Goal: Download file/media

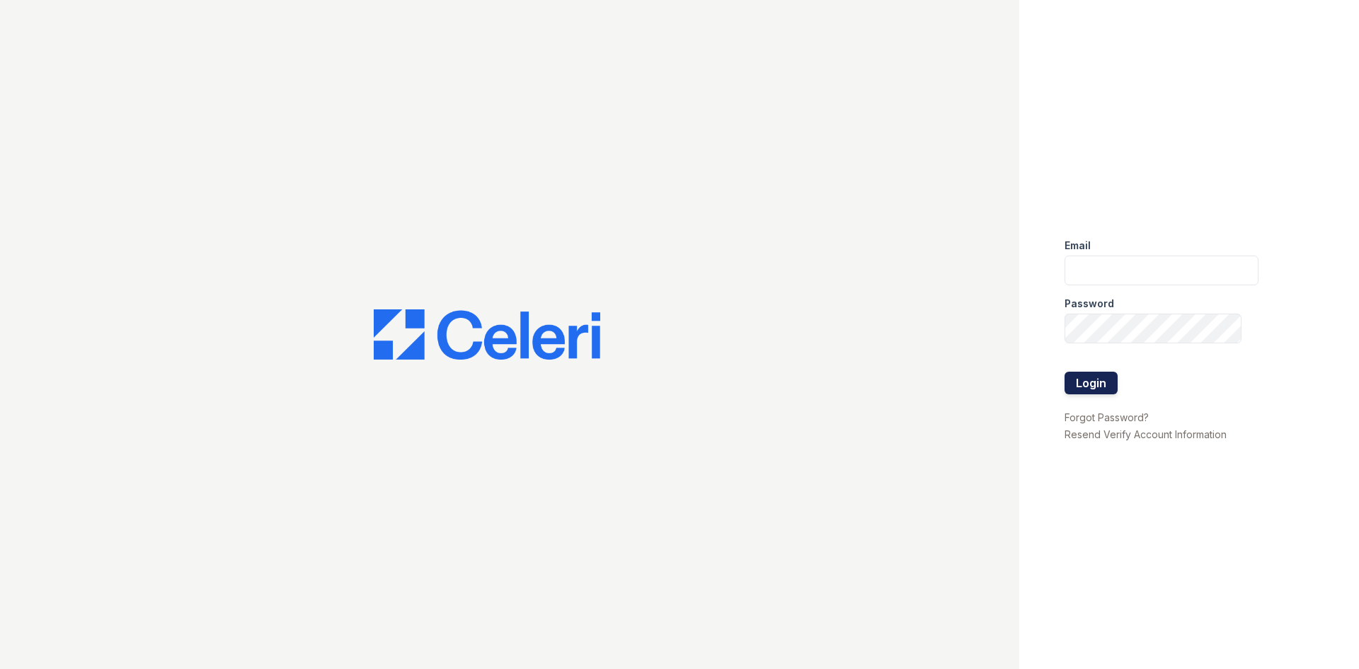
type input "[EMAIL_ADDRESS][DOMAIN_NAME]"
click at [1079, 381] on button "Login" at bounding box center [1090, 383] width 53 height 23
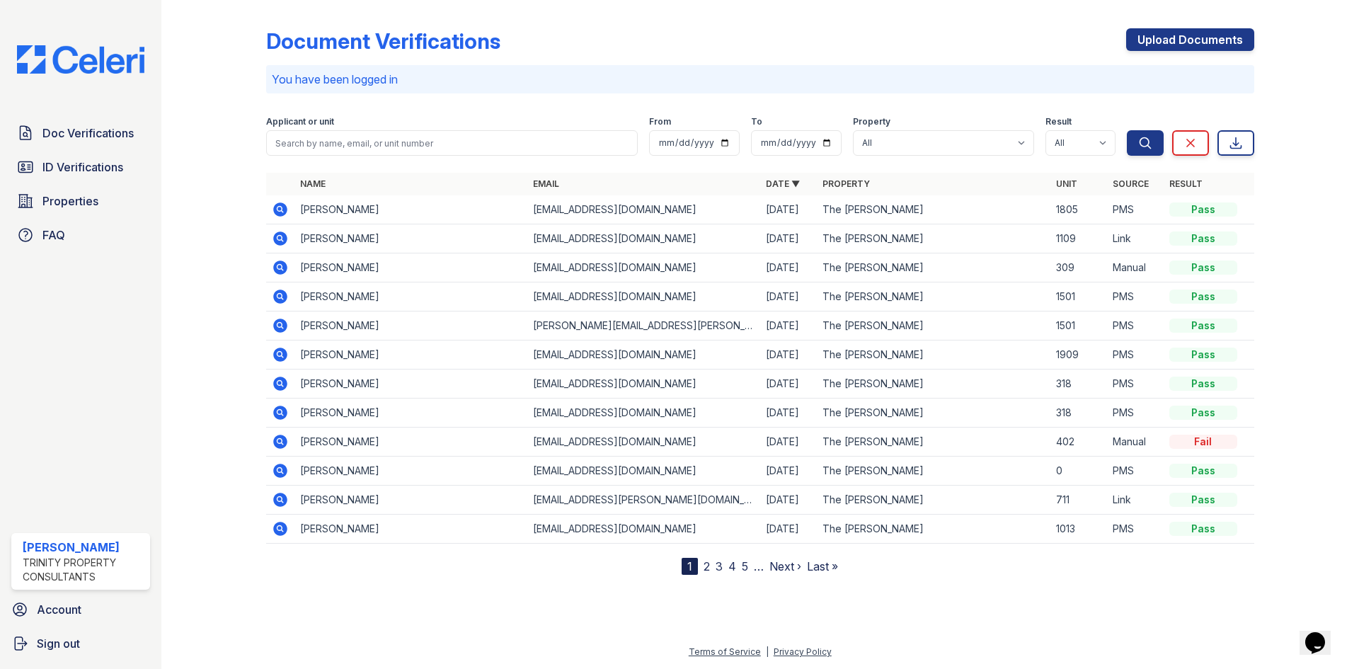
click at [278, 209] on icon at bounding box center [279, 209] width 4 height 4
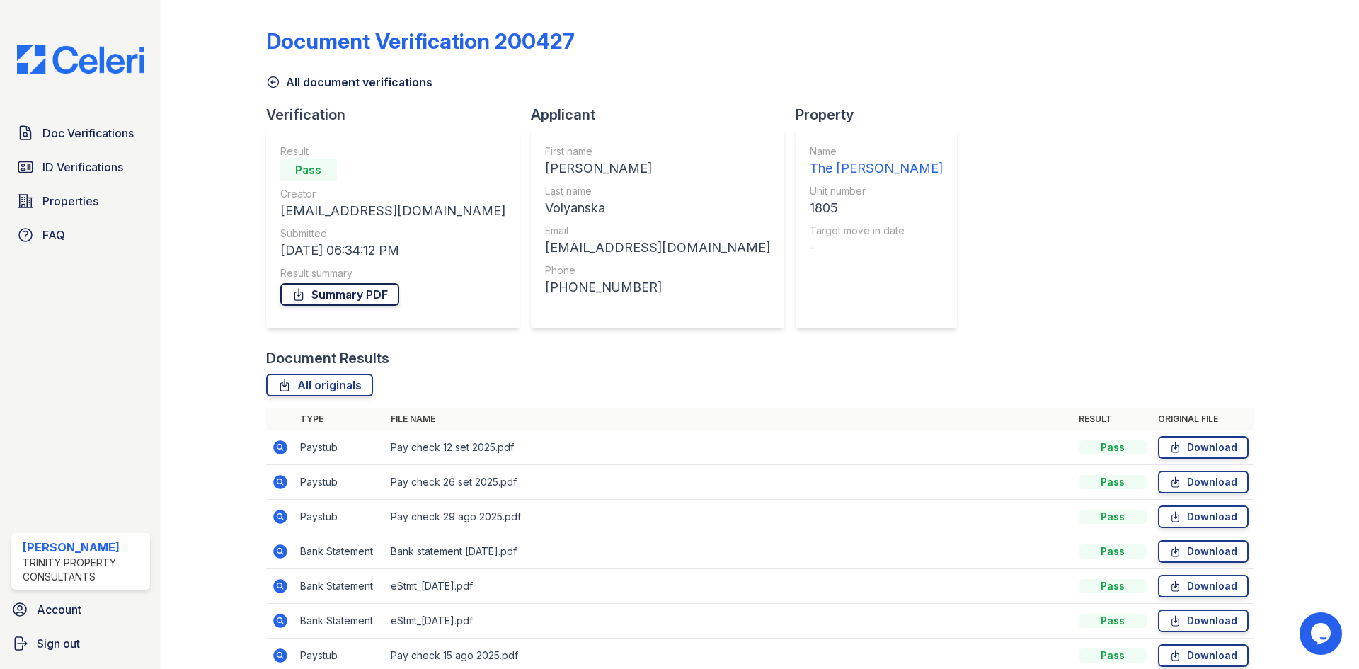
click at [338, 295] on link "Summary PDF" at bounding box center [339, 294] width 119 height 23
